Goal: Obtain resource: Download file/media

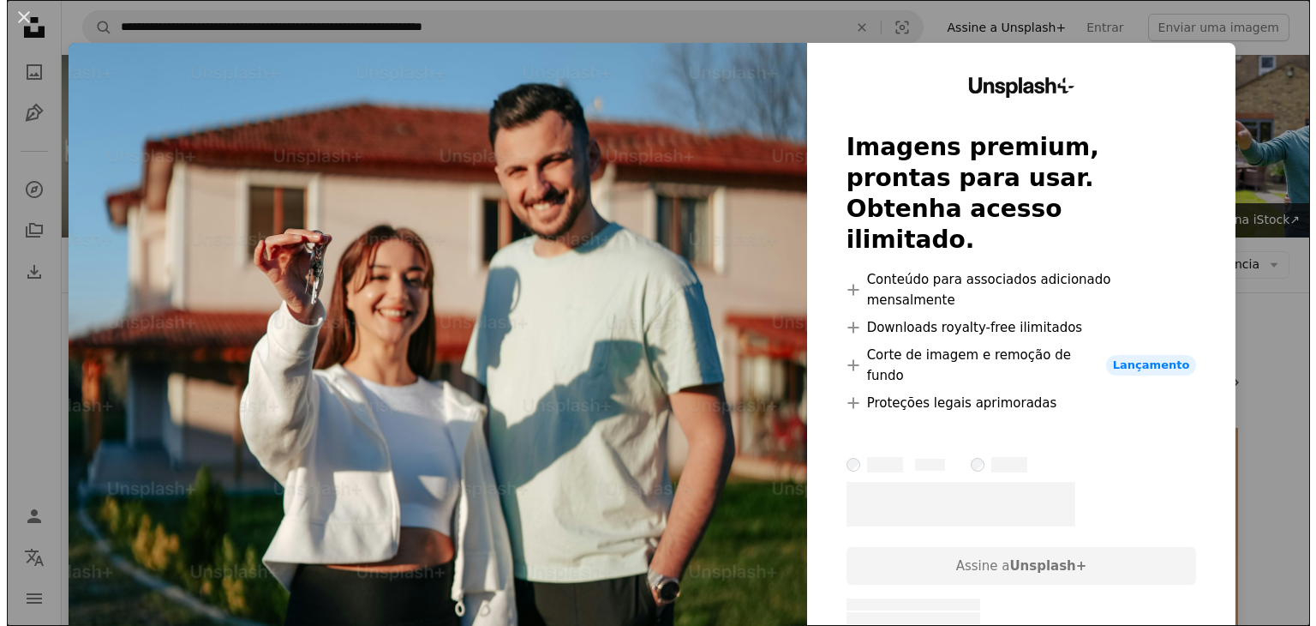
scroll to position [9246, 0]
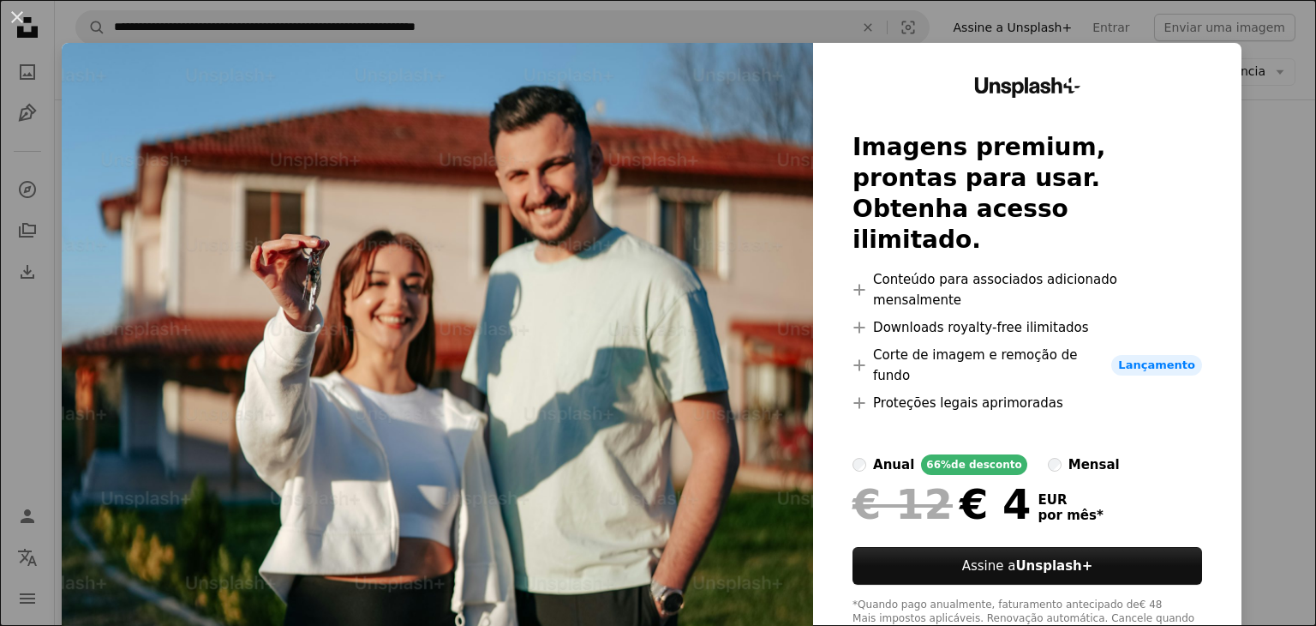
click at [539, 294] on img at bounding box center [438, 358] width 752 height 631
click at [1282, 355] on div "An X shape Unsplash+ Imagens premium, prontas para usar. Obtenha acesso ilimita…" at bounding box center [658, 313] width 1316 height 626
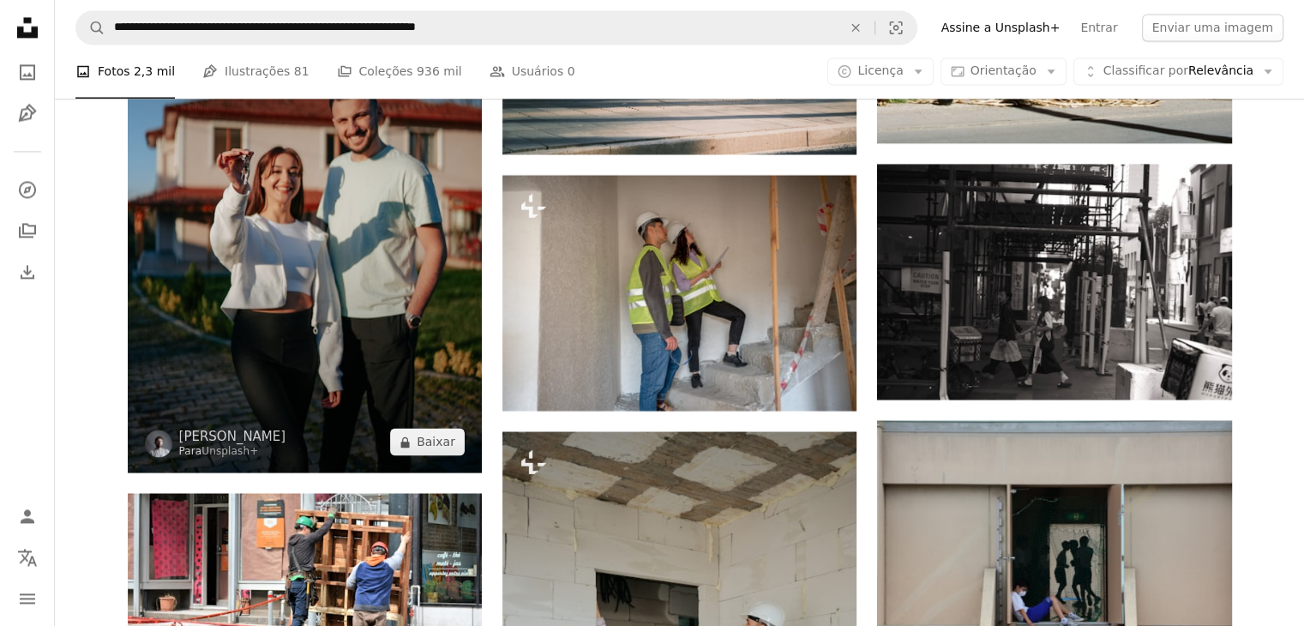
click at [273, 307] on img at bounding box center [305, 206] width 354 height 531
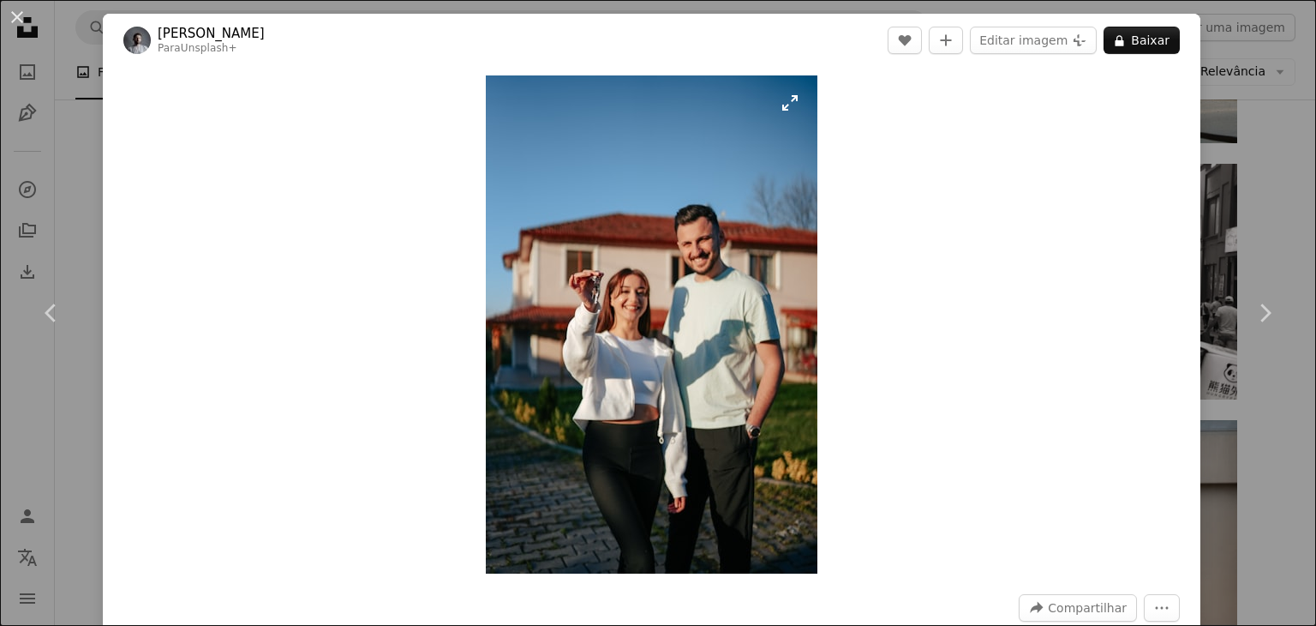
click at [668, 316] on img "Ampliar esta imagem" at bounding box center [652, 324] width 332 height 498
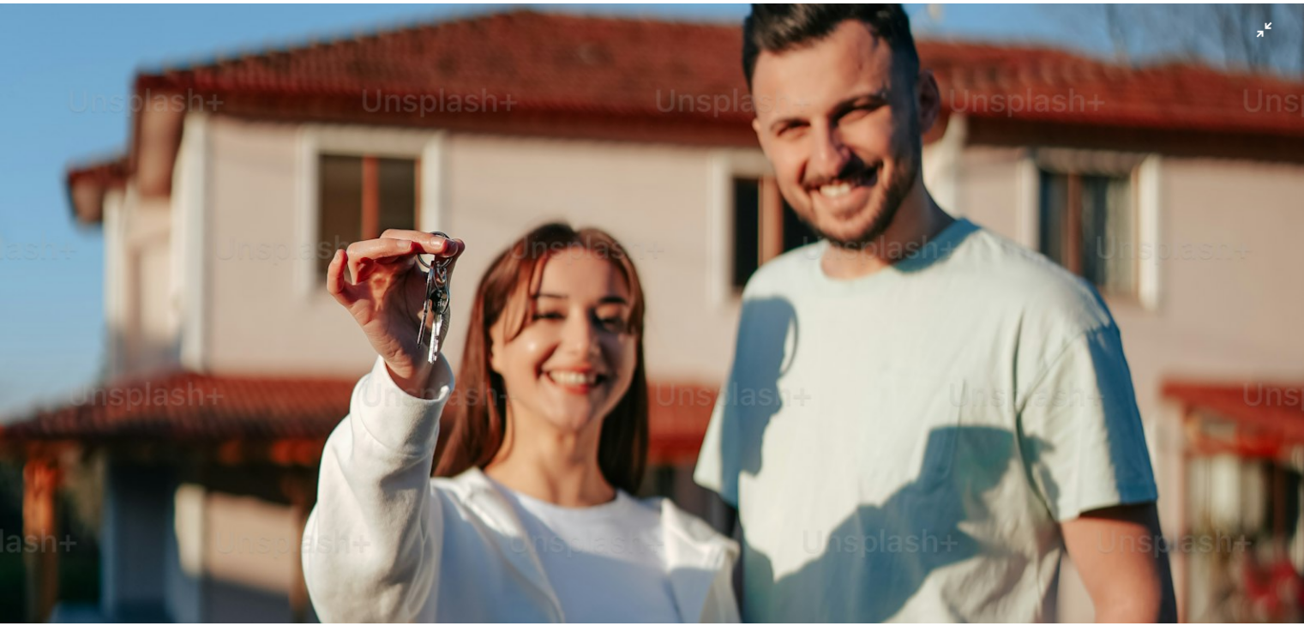
scroll to position [485, 0]
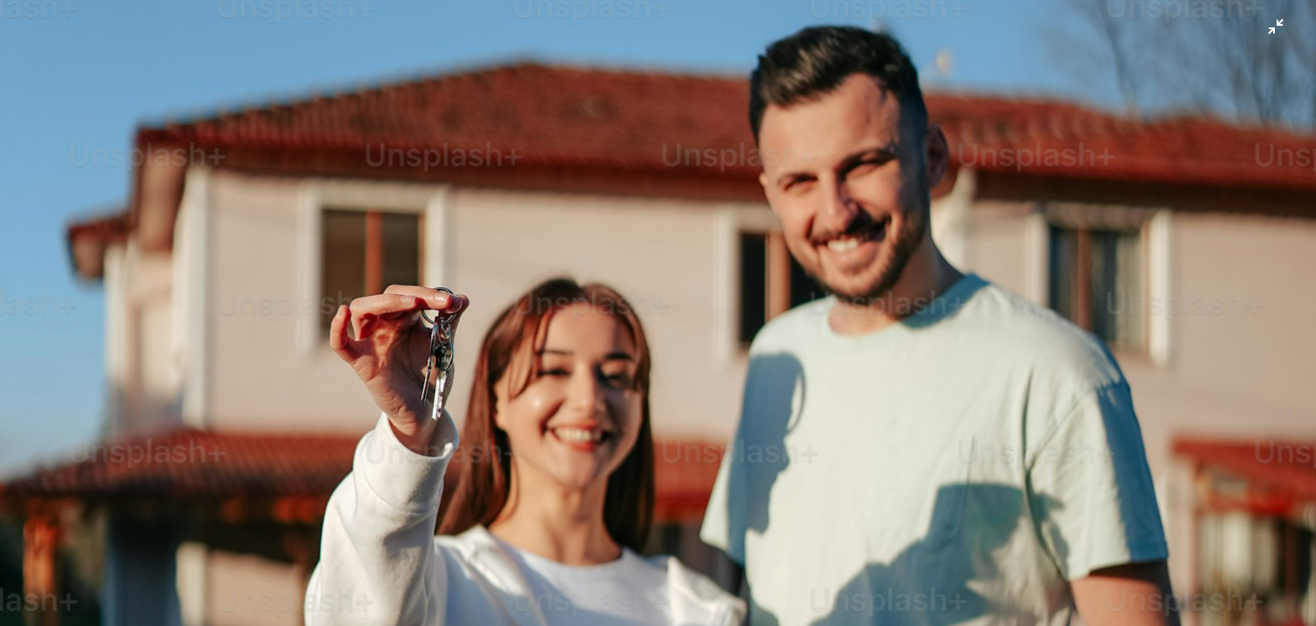
click at [1263, 31] on img "Diminuir esta imagem" at bounding box center [658, 502] width 1318 height 1977
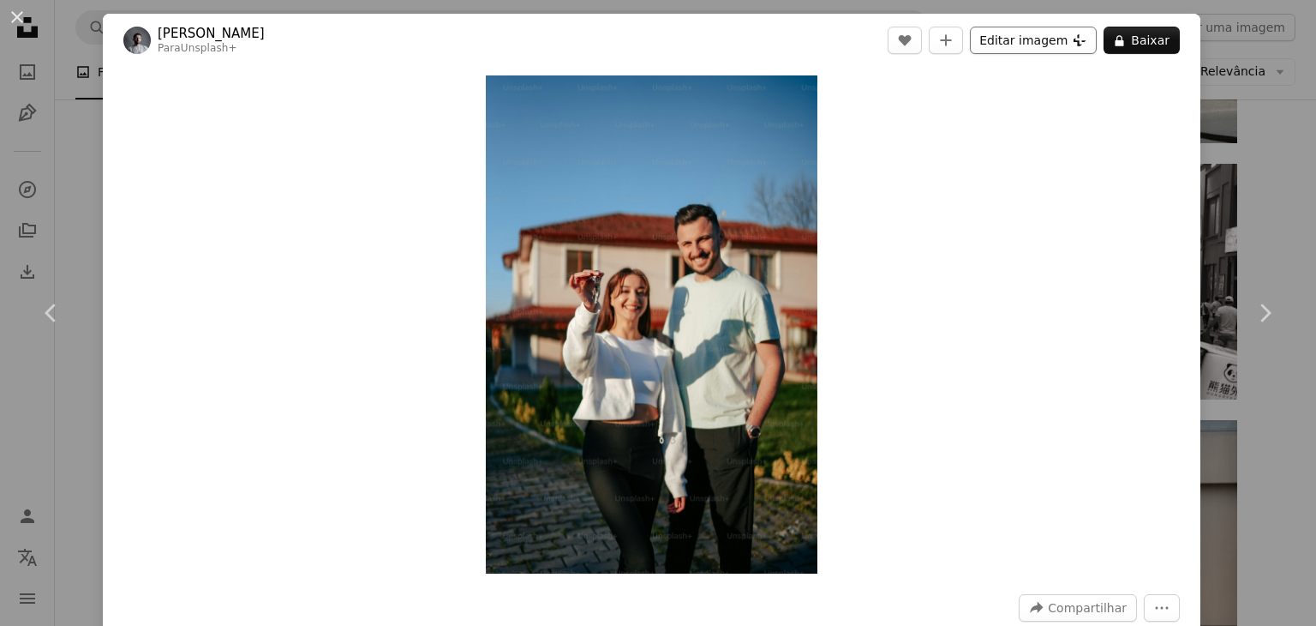
click at [1040, 42] on button "Editar imagem Plus sign for Unsplash+" at bounding box center [1033, 40] width 127 height 27
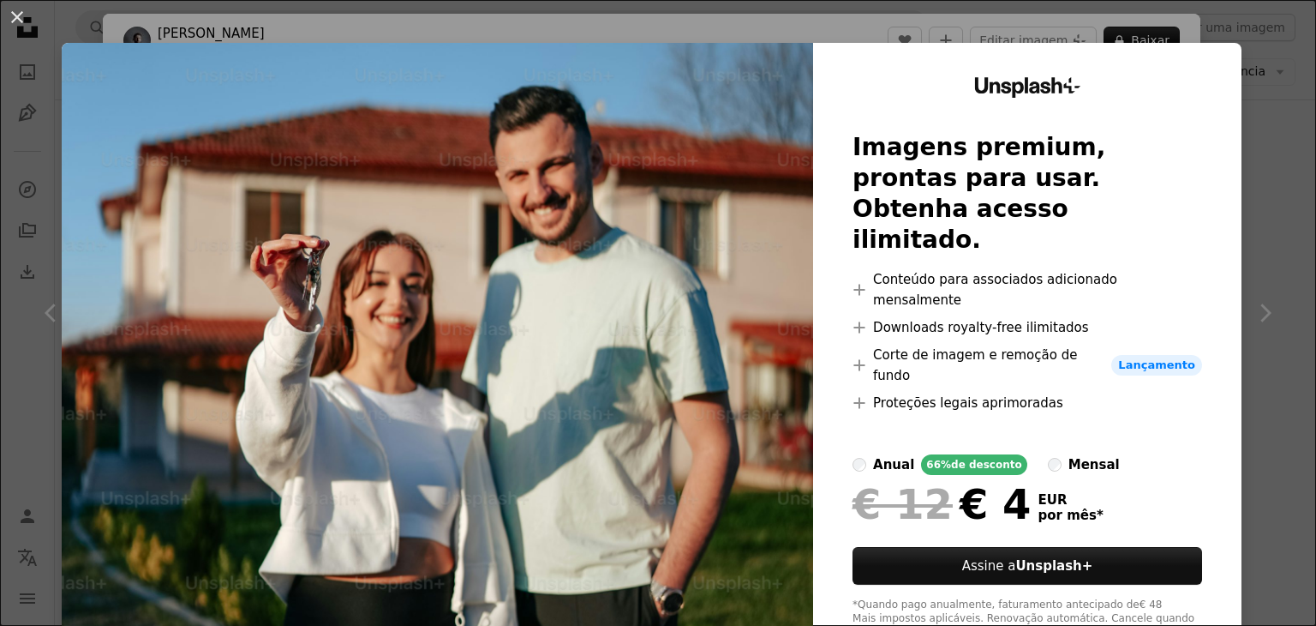
click at [1254, 59] on div "An X shape Unsplash+ Imagens premium, prontas para usar. Obtenha acesso ilimita…" at bounding box center [658, 313] width 1316 height 626
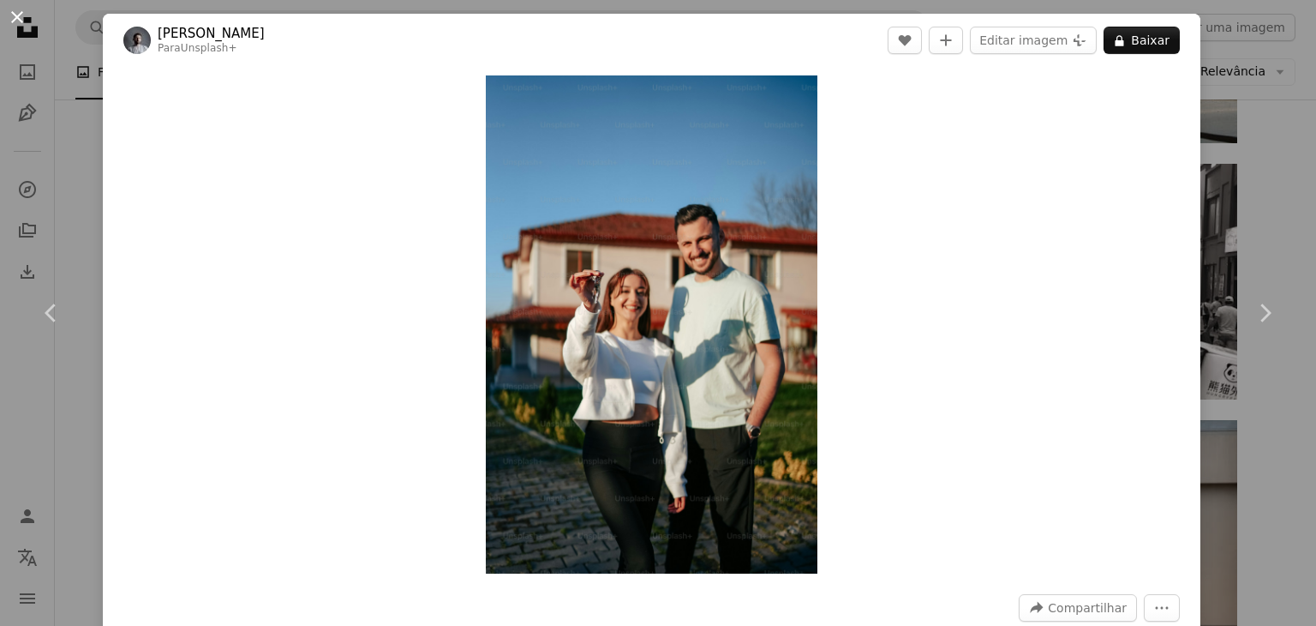
click at [17, 15] on button "An X shape" at bounding box center [17, 17] width 21 height 21
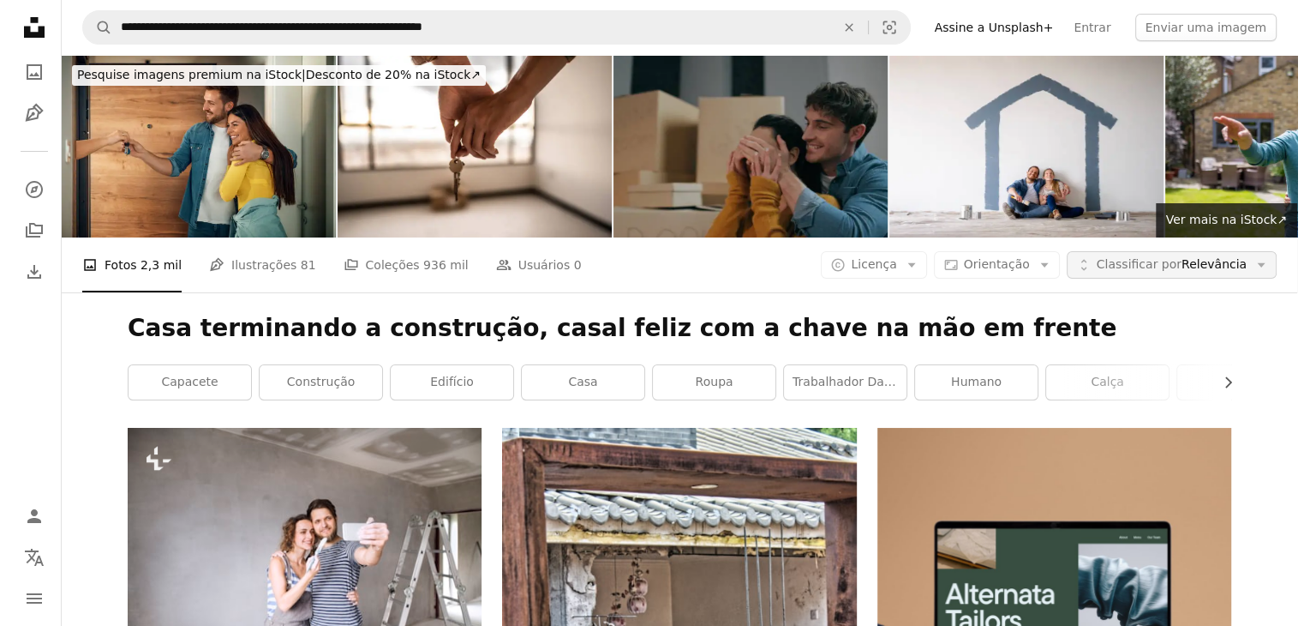
scroll to position [9075, 0]
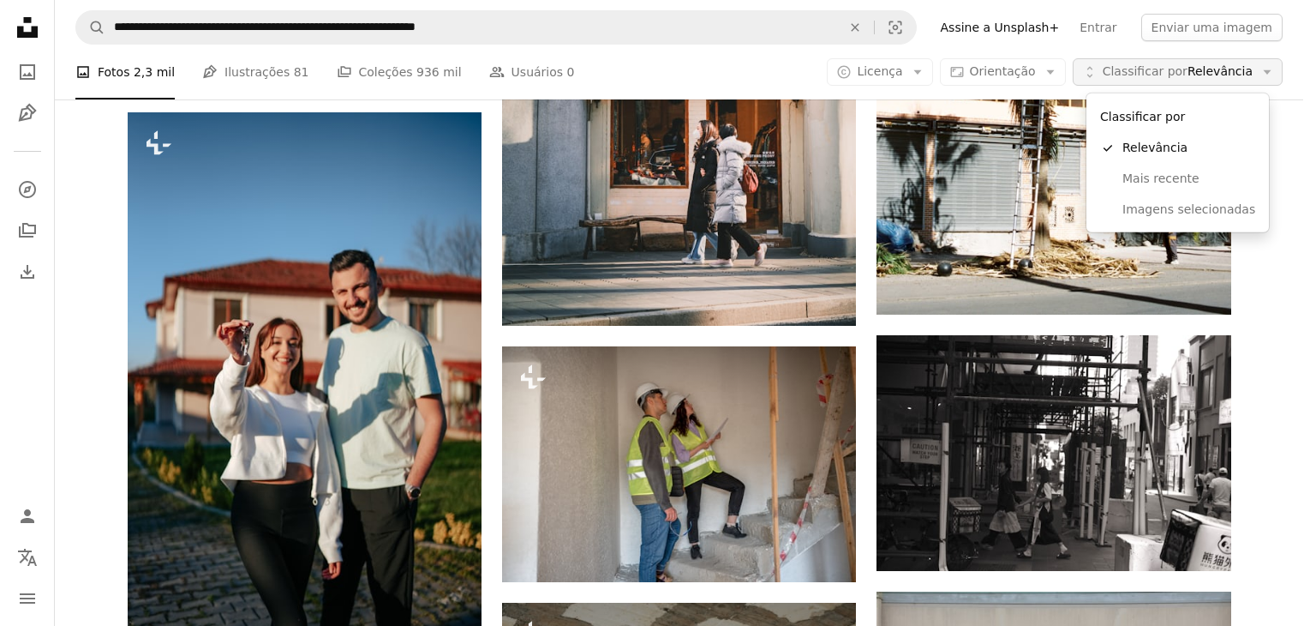
click at [1250, 67] on span "Classificar por Relevância" at bounding box center [1178, 71] width 150 height 17
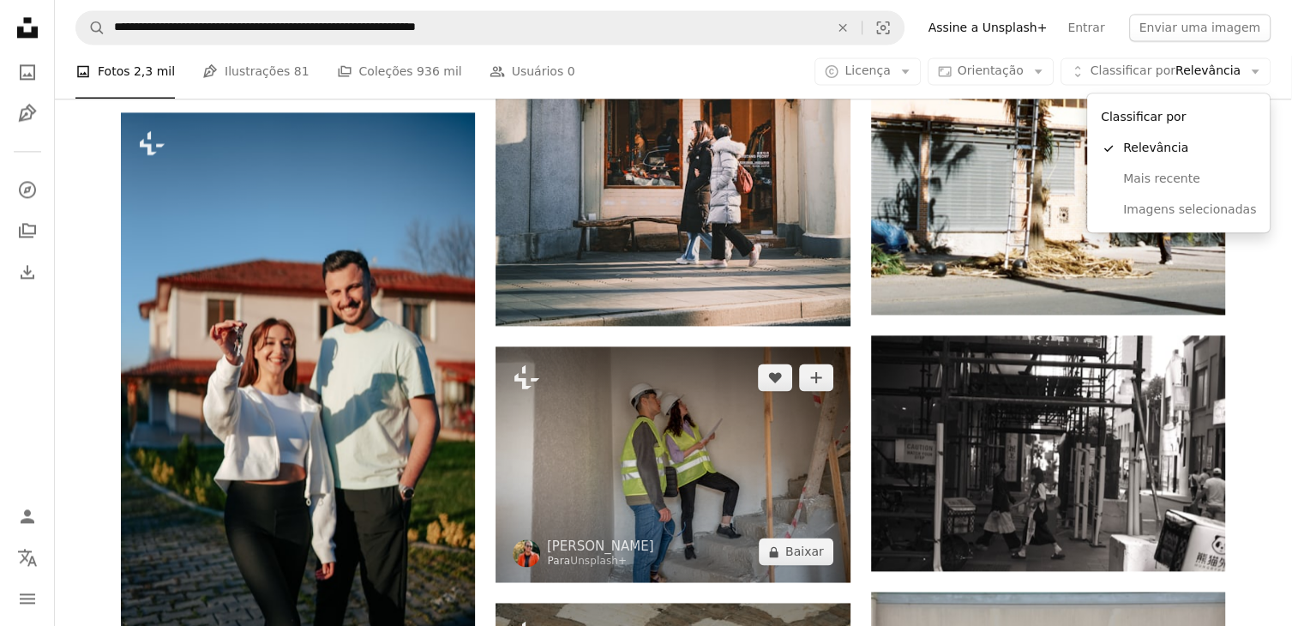
click at [639, 398] on body "**********" at bounding box center [645, 313] width 1291 height 626
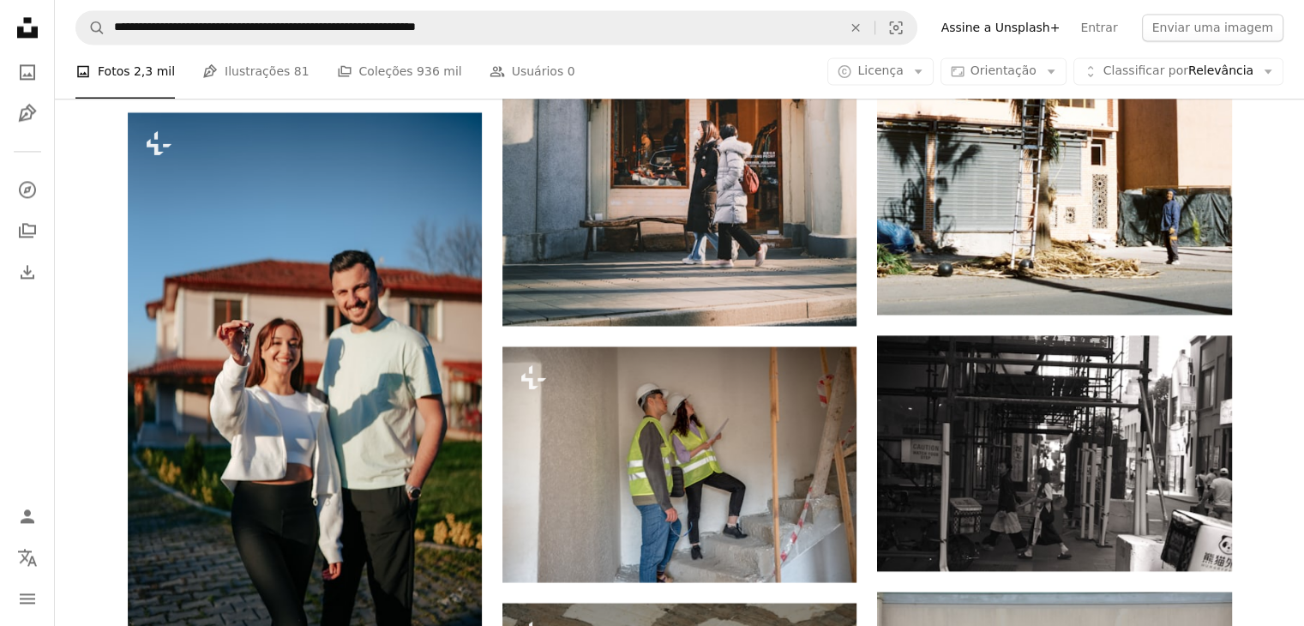
scroll to position [17388, 0]
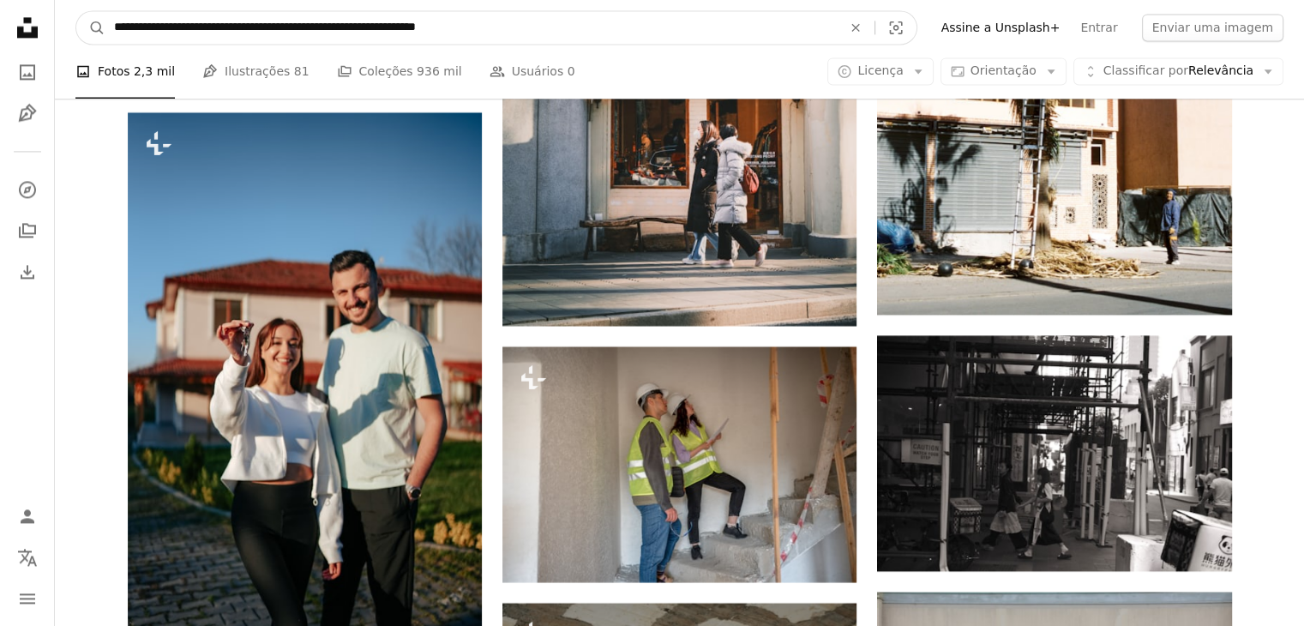
click at [113, 28] on input "**********" at bounding box center [470, 27] width 731 height 33
type input "**********"
click button "A magnifying glass" at bounding box center [90, 27] width 29 height 33
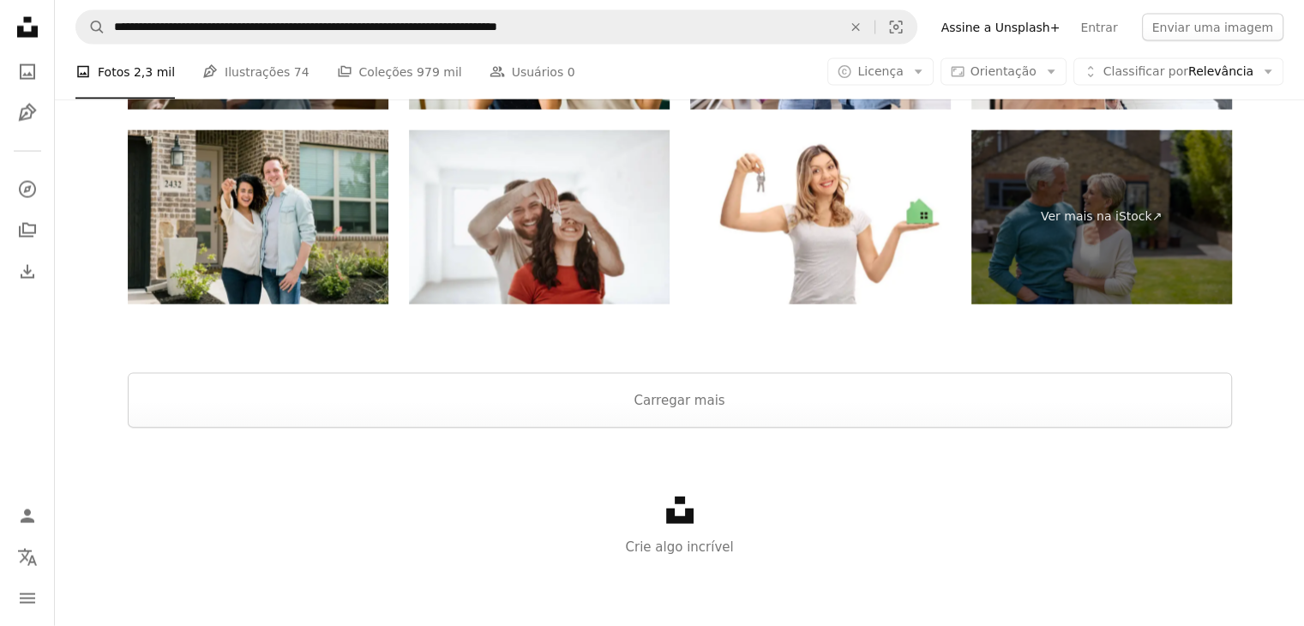
scroll to position [171, 0]
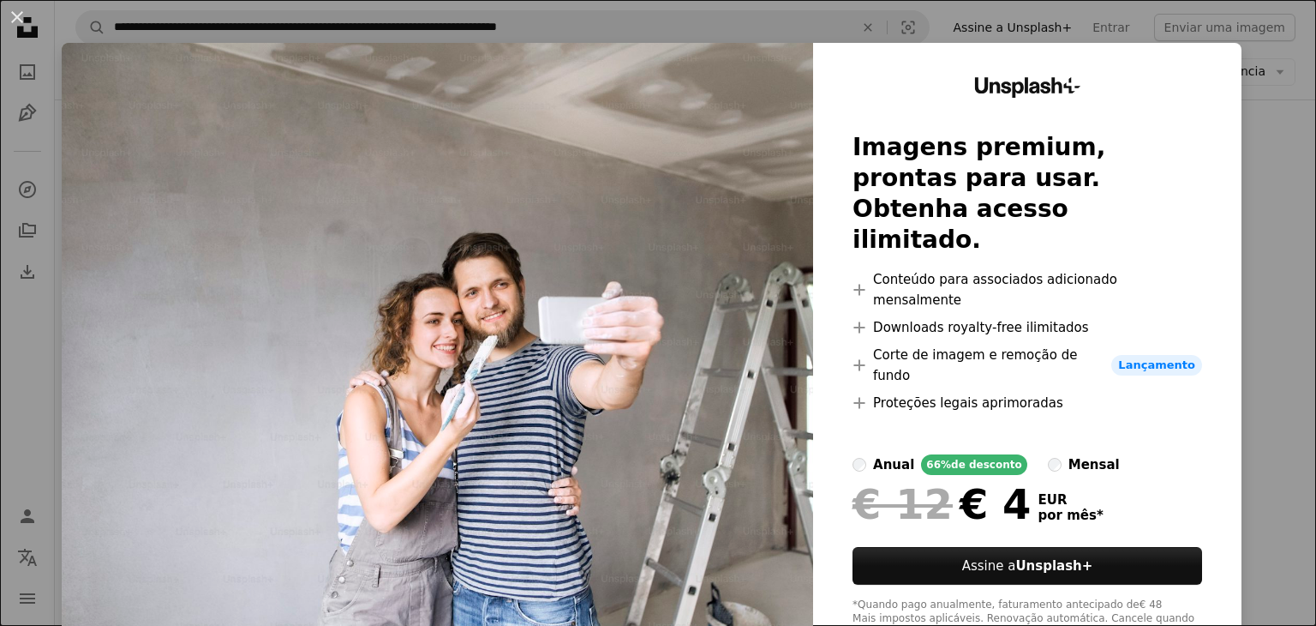
click at [665, 25] on div "An X shape Unsplash+ Imagens premium, prontas para usar. Obtenha acesso ilimita…" at bounding box center [658, 313] width 1316 height 626
